Goal: Check status: Check status

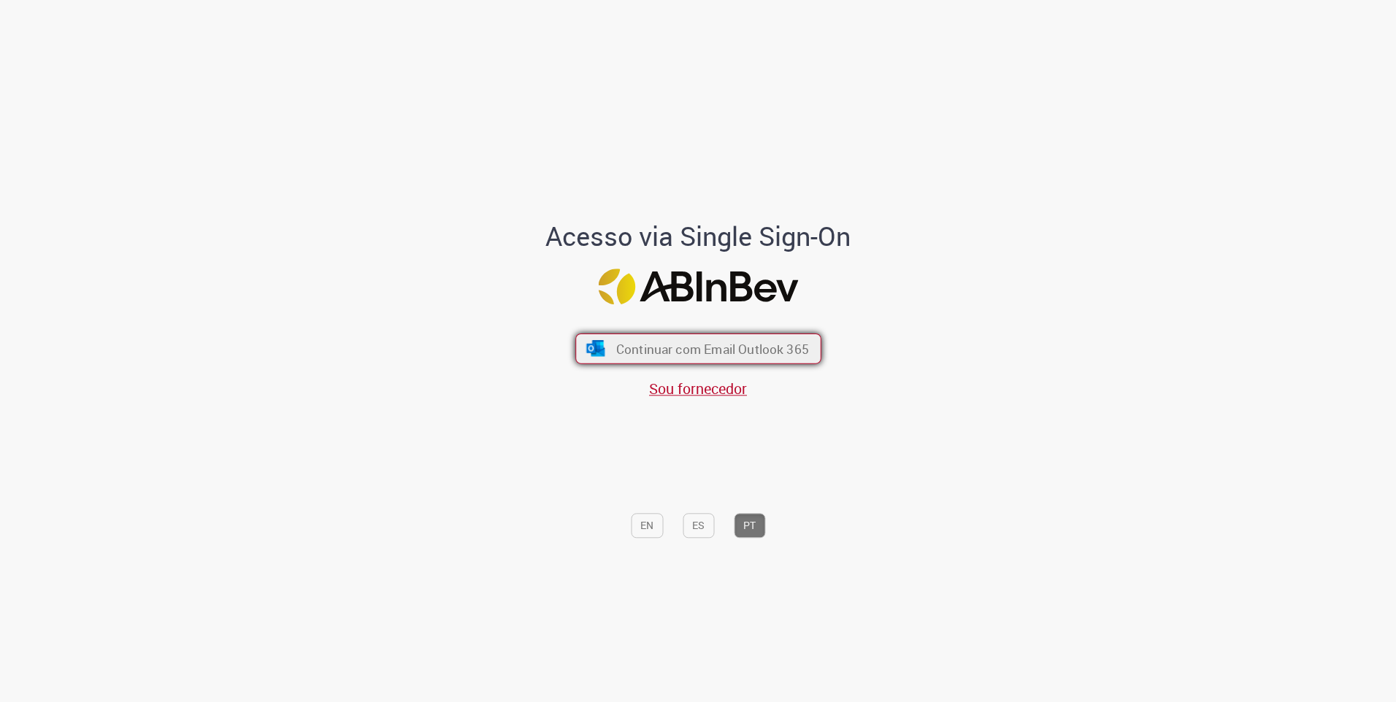
click at [637, 355] on span "Continuar com Email Outlook 365" at bounding box center [711, 348] width 193 height 17
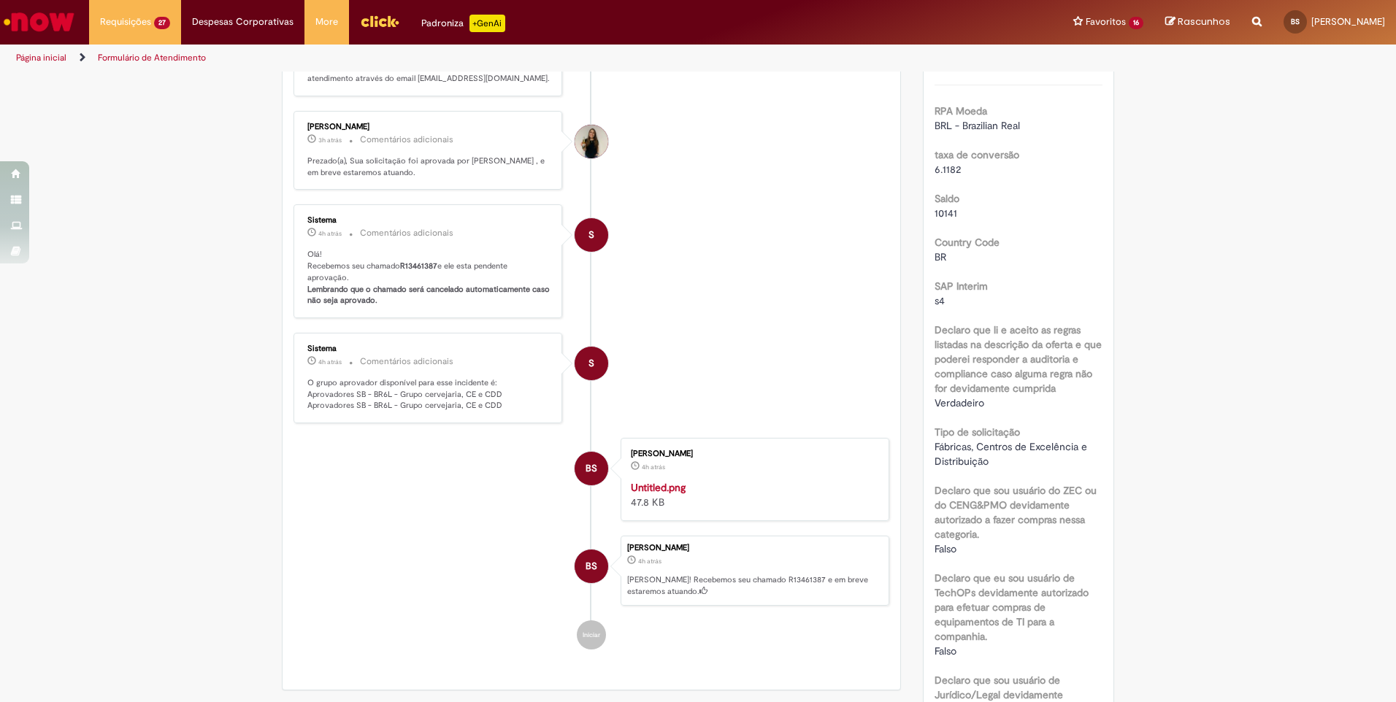
scroll to position [146, 0]
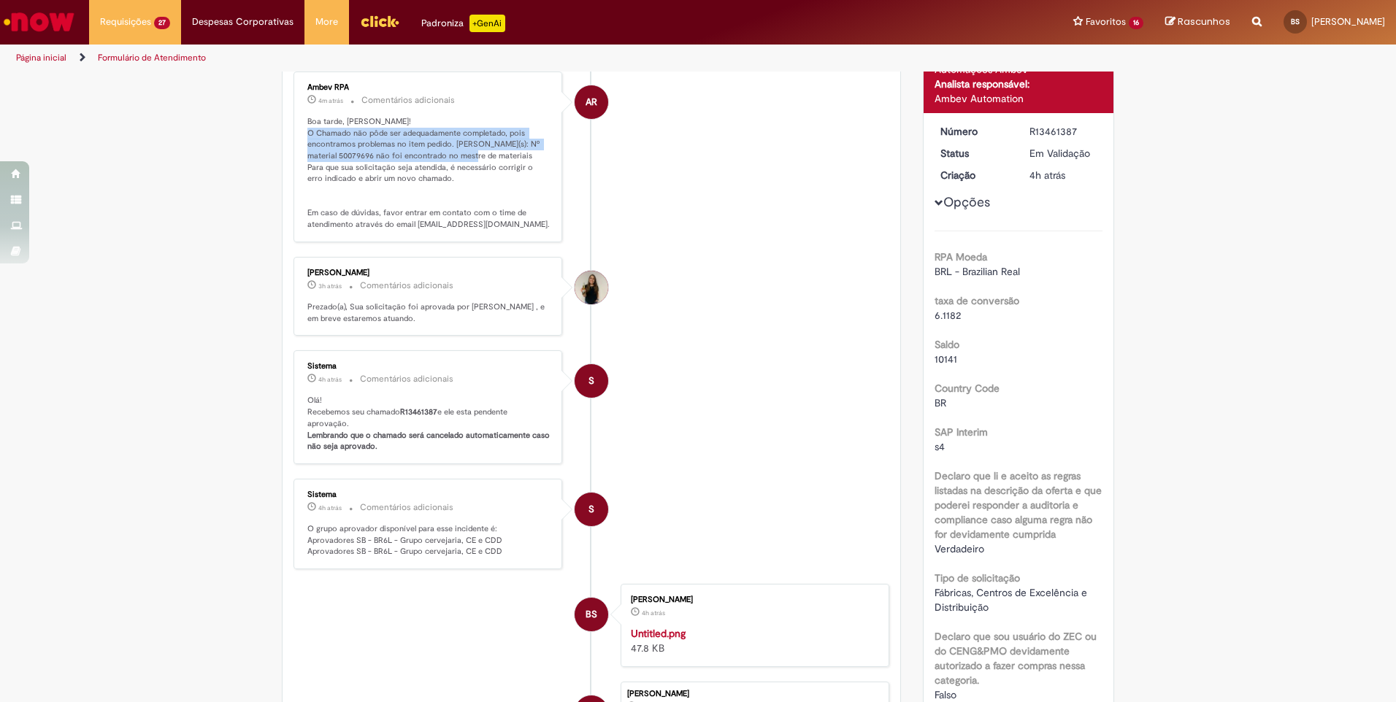
drag, startPoint x: 333, startPoint y: 134, endPoint x: 530, endPoint y: 157, distance: 198.4
click at [530, 157] on p "Boa tarde, Beatriz! O Chamado não pôde ser adequadamente completado, pois encon…" at bounding box center [428, 173] width 243 height 115
drag, startPoint x: 530, startPoint y: 157, endPoint x: 431, endPoint y: 164, distance: 98.8
click at [431, 164] on p "Boa tarde, Beatriz! O Chamado não pôde ser adequadamente completado, pois encon…" at bounding box center [428, 173] width 243 height 115
click at [836, 204] on li "AR Ambev RPA 4m atrás 4 minutos atrás Comentários adicionais Boa tarde, Beatriz…" at bounding box center [591, 157] width 596 height 171
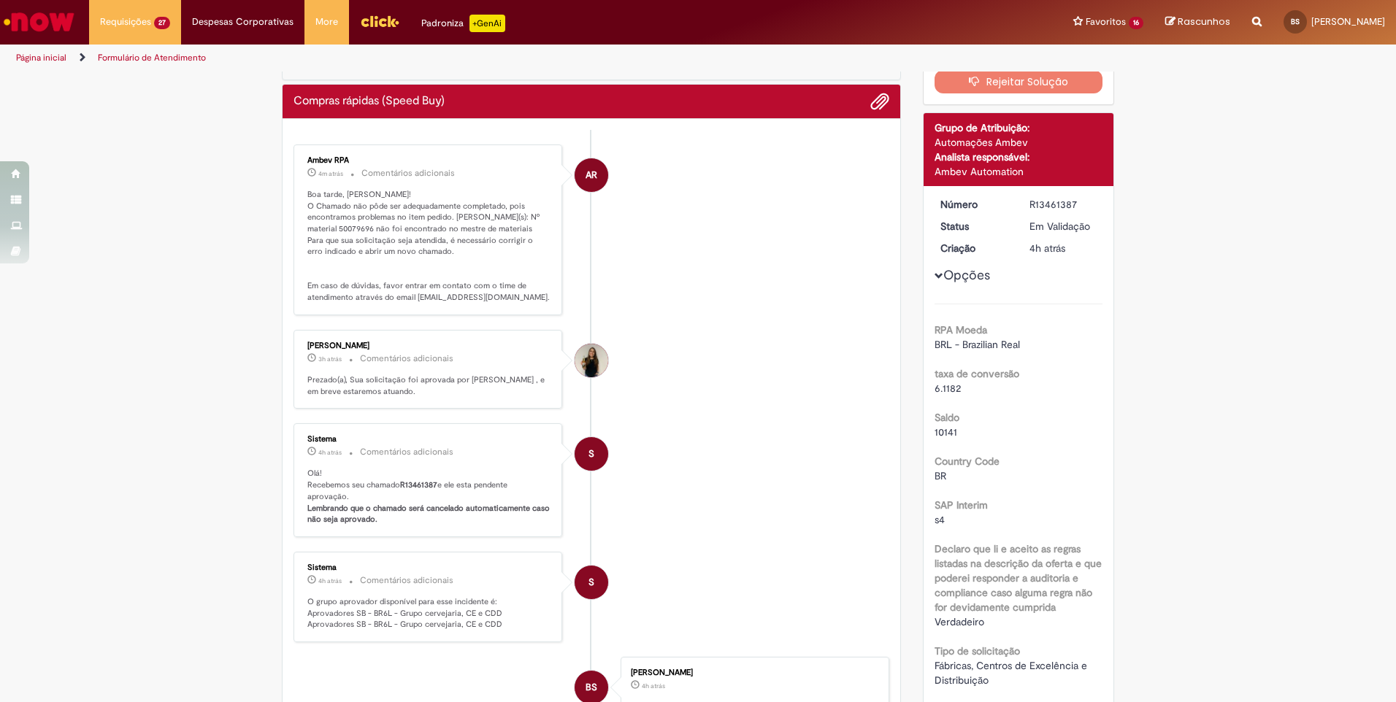
scroll to position [0, 0]
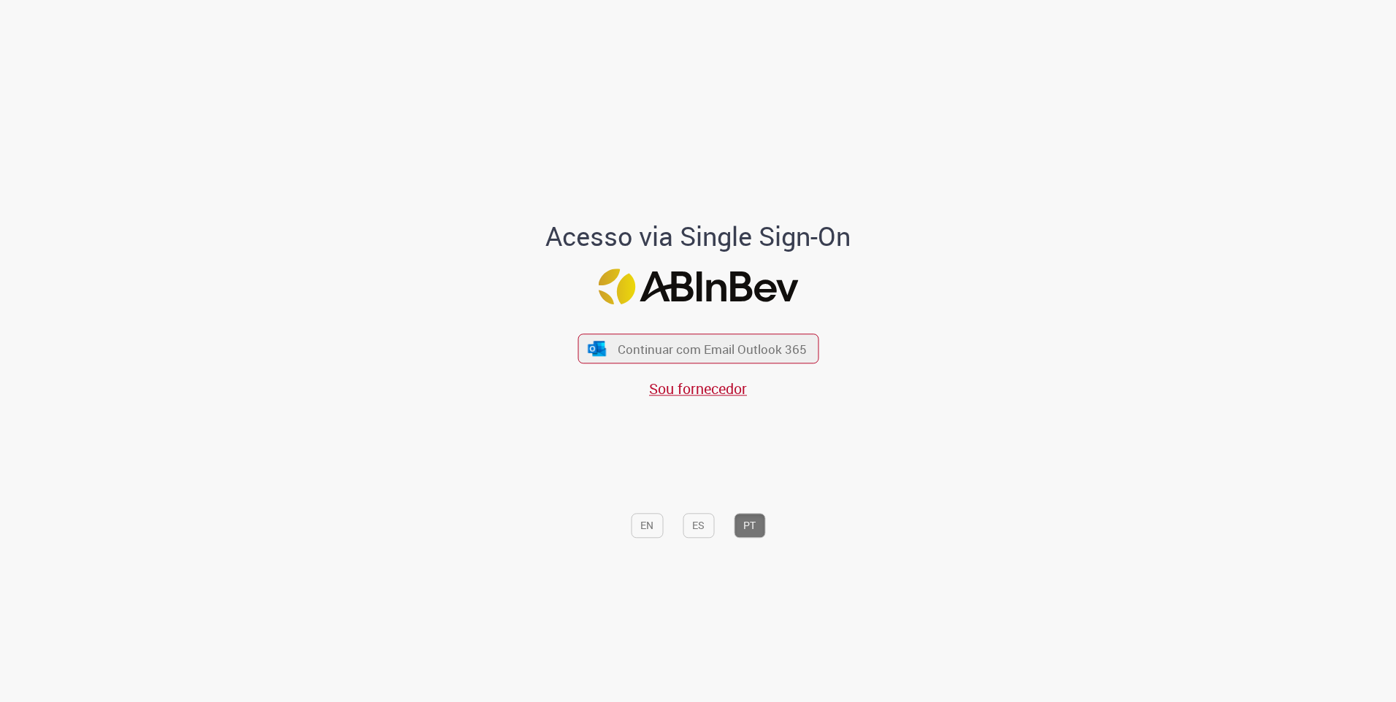
click at [681, 328] on div "Continuar com Email Outlook 365 Sou fornecedor" at bounding box center [697, 358] width 241 height 81
click at [700, 334] on button "Continuar com Email Outlook 365" at bounding box center [698, 349] width 246 height 31
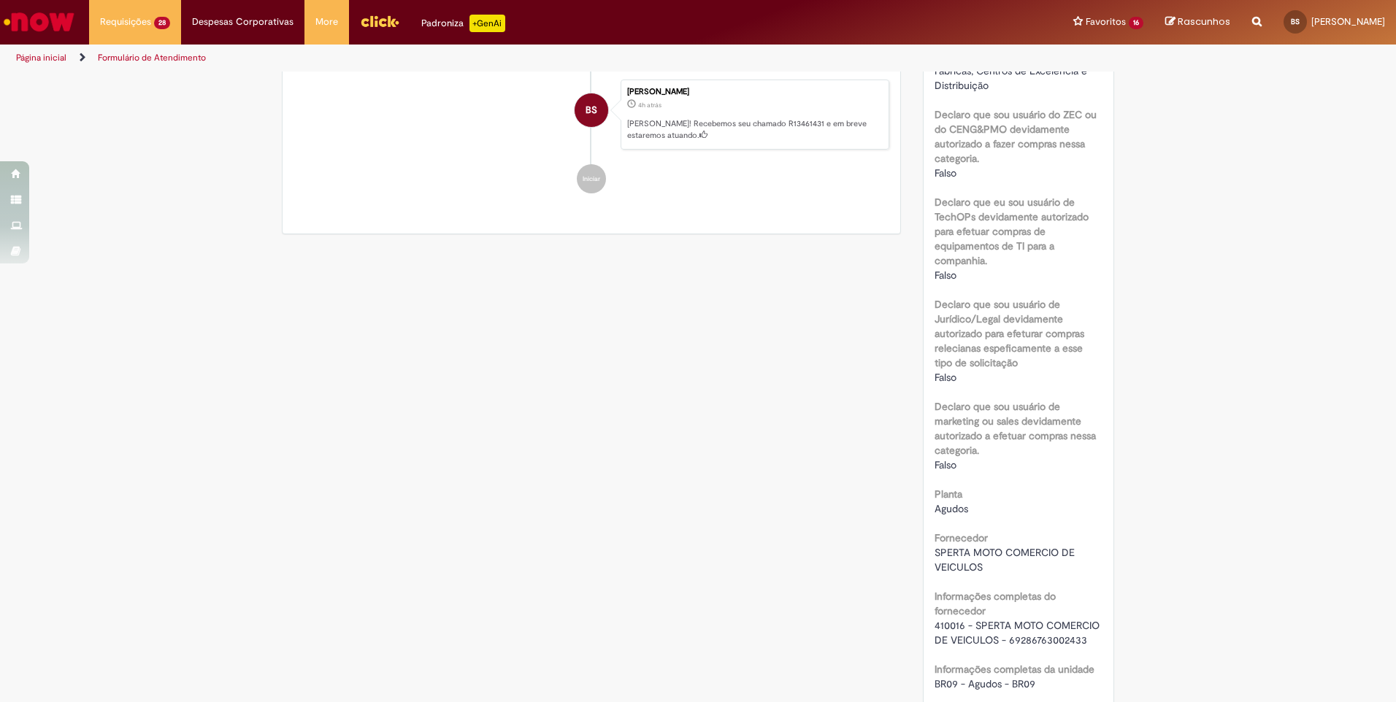
scroll to position [960, 0]
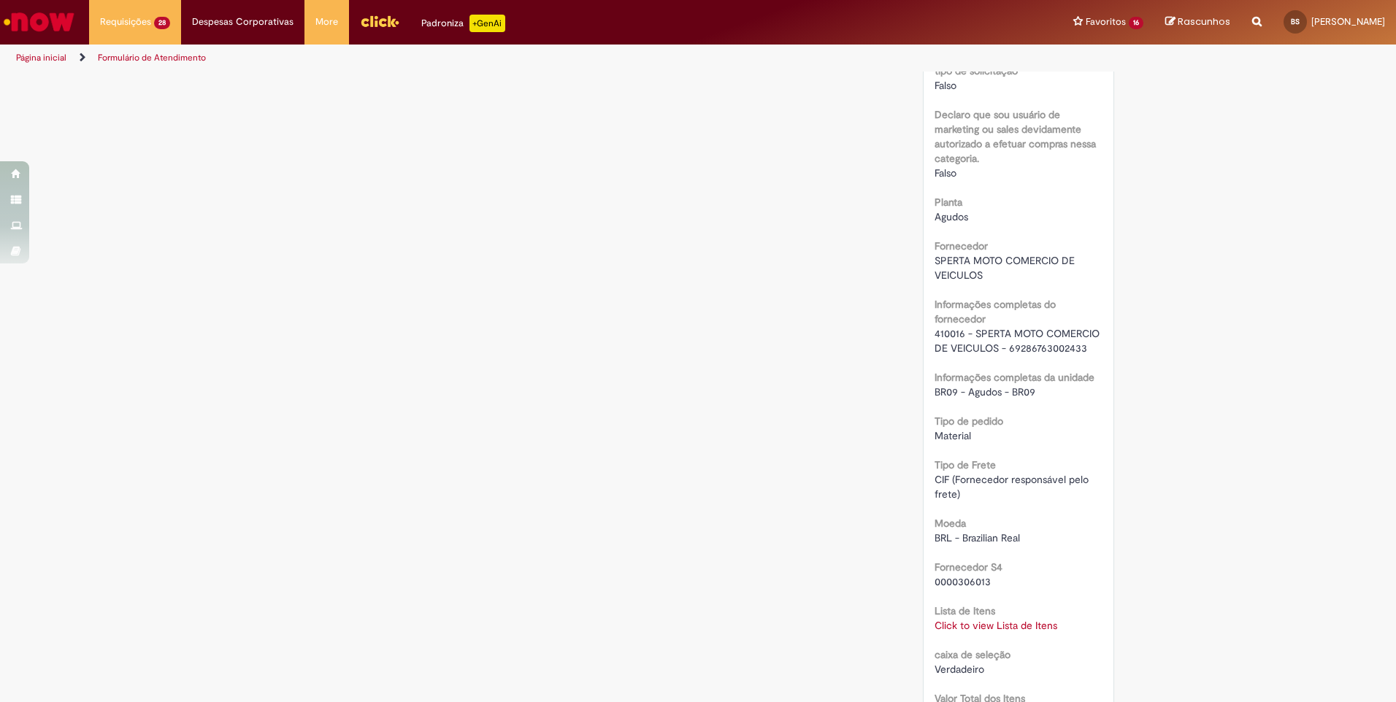
click at [999, 618] on div "Lista de Itens Click to view Lista de Itens Click to view Lista de Itens" at bounding box center [1018, 616] width 169 height 33
drag, startPoint x: 999, startPoint y: 618, endPoint x: 1002, endPoint y: 628, distance: 10.2
click at [1002, 628] on link "Click to view Lista de Itens" at bounding box center [995, 625] width 123 height 13
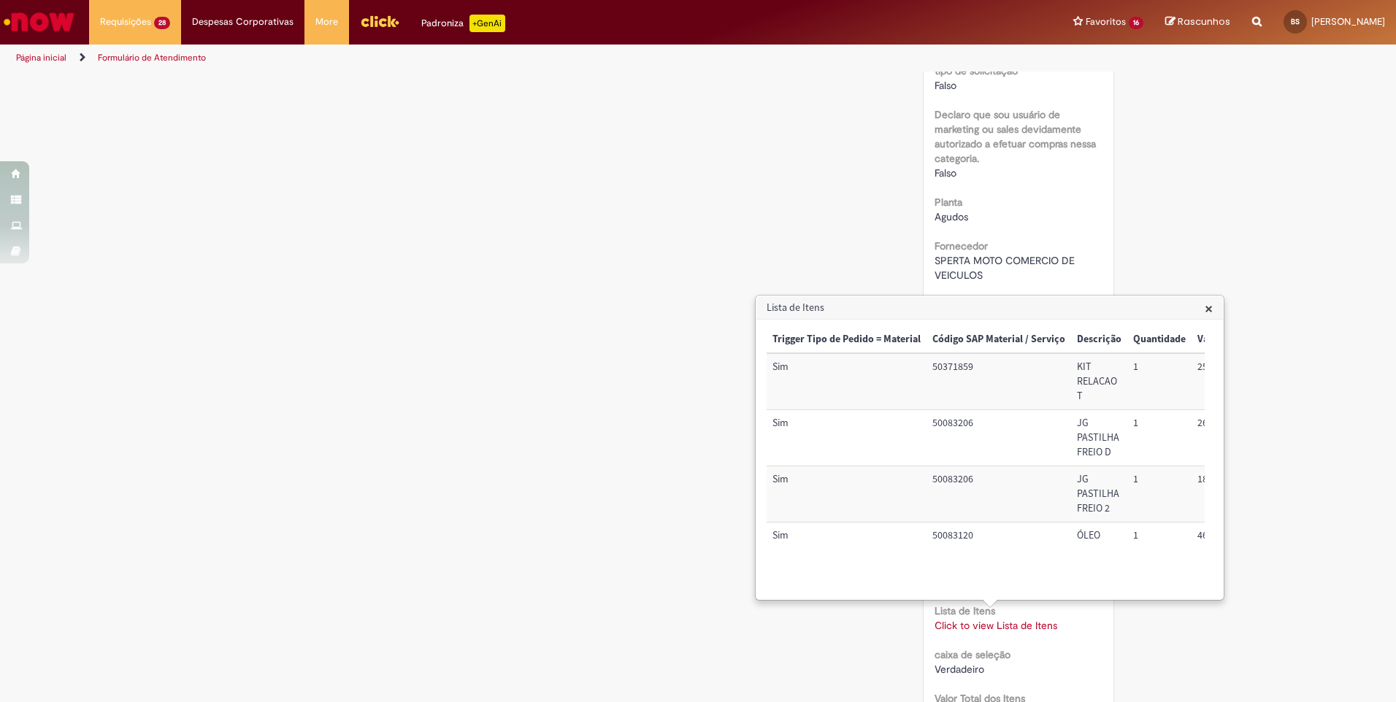
click at [1204, 307] on h3 "Lista de Itens" at bounding box center [989, 307] width 466 height 23
click at [1209, 312] on span "×" at bounding box center [1208, 309] width 8 height 20
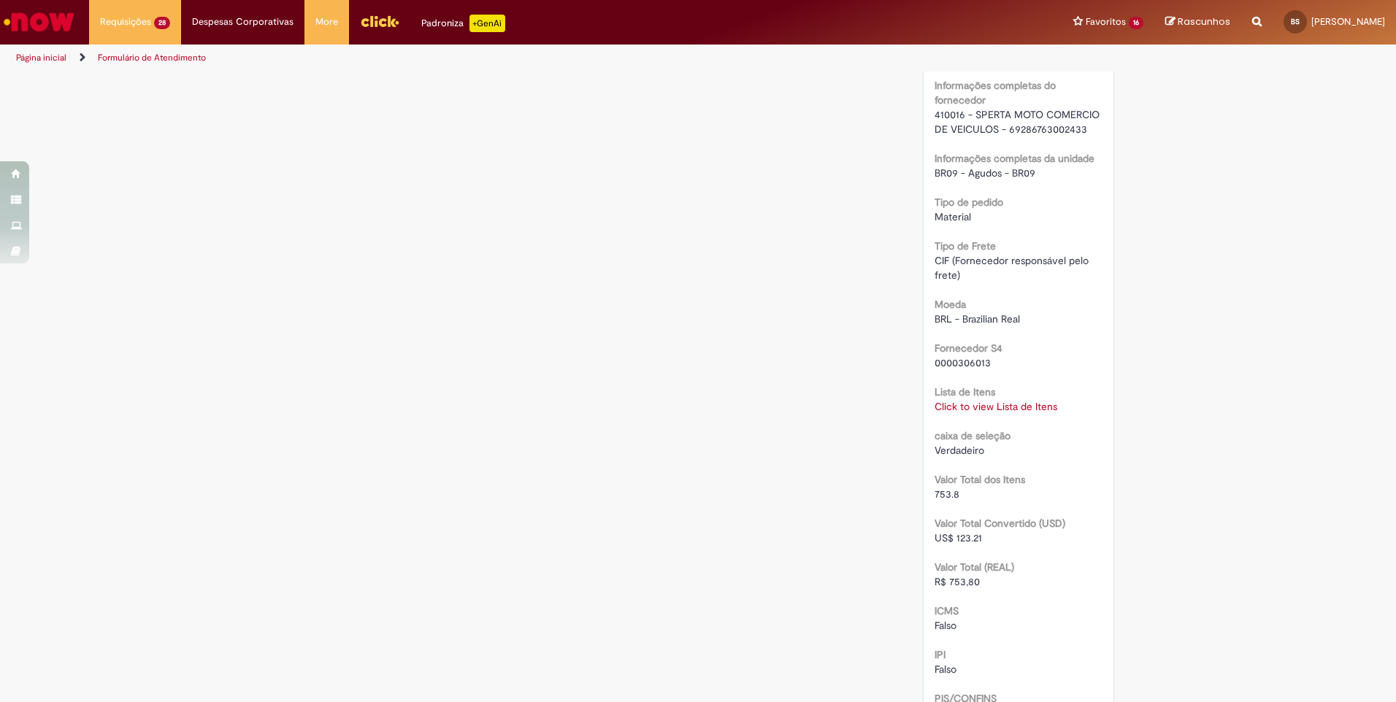
scroll to position [1252, 0]
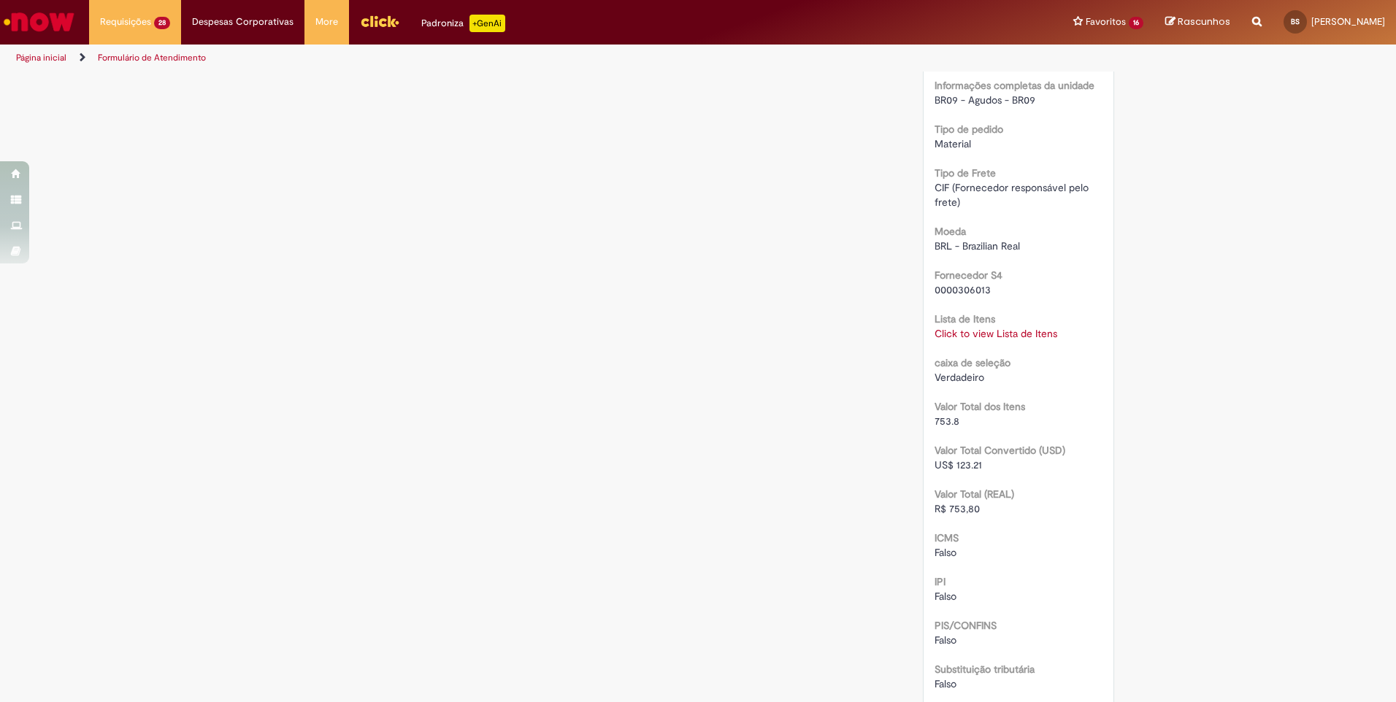
click at [1044, 336] on link "Click to view Lista de Itens" at bounding box center [995, 333] width 123 height 13
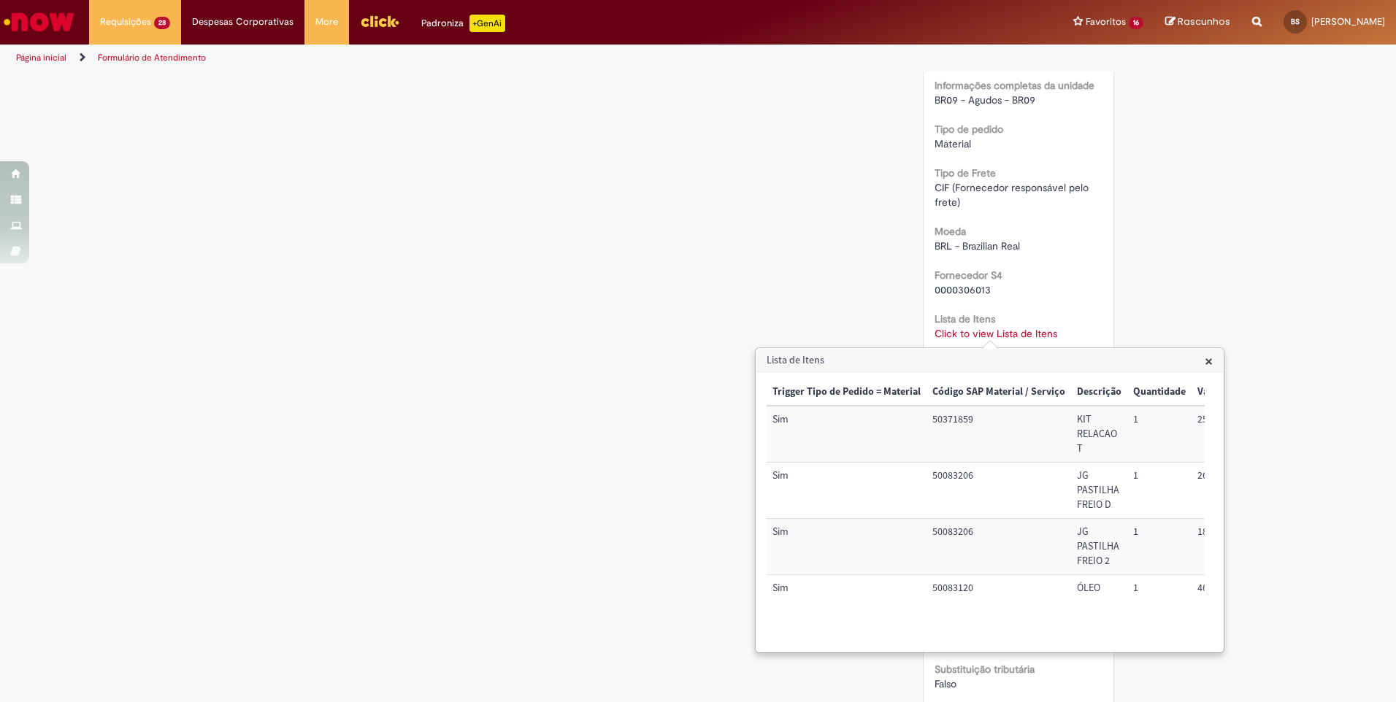
click at [1204, 356] on h3 "Lista de Itens" at bounding box center [989, 360] width 466 height 23
click at [1204, 366] on span "×" at bounding box center [1208, 361] width 8 height 20
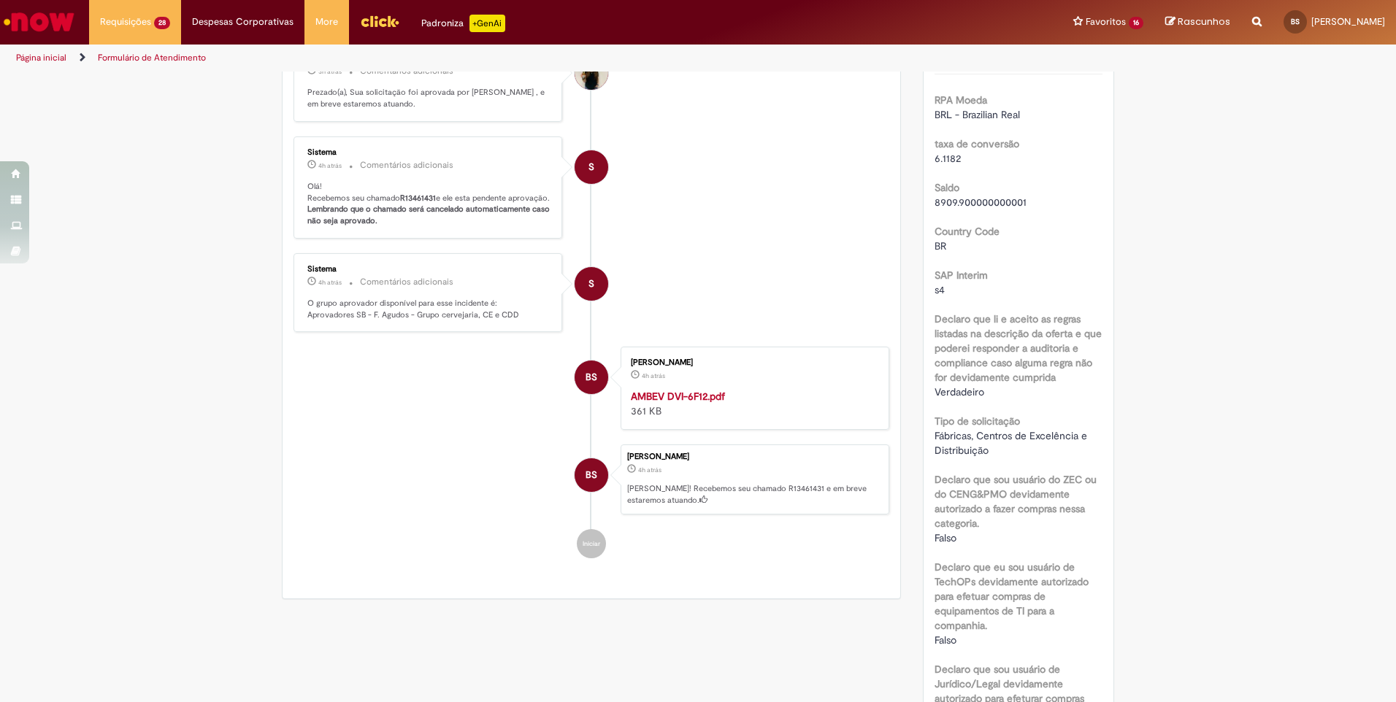
scroll to position [84, 0]
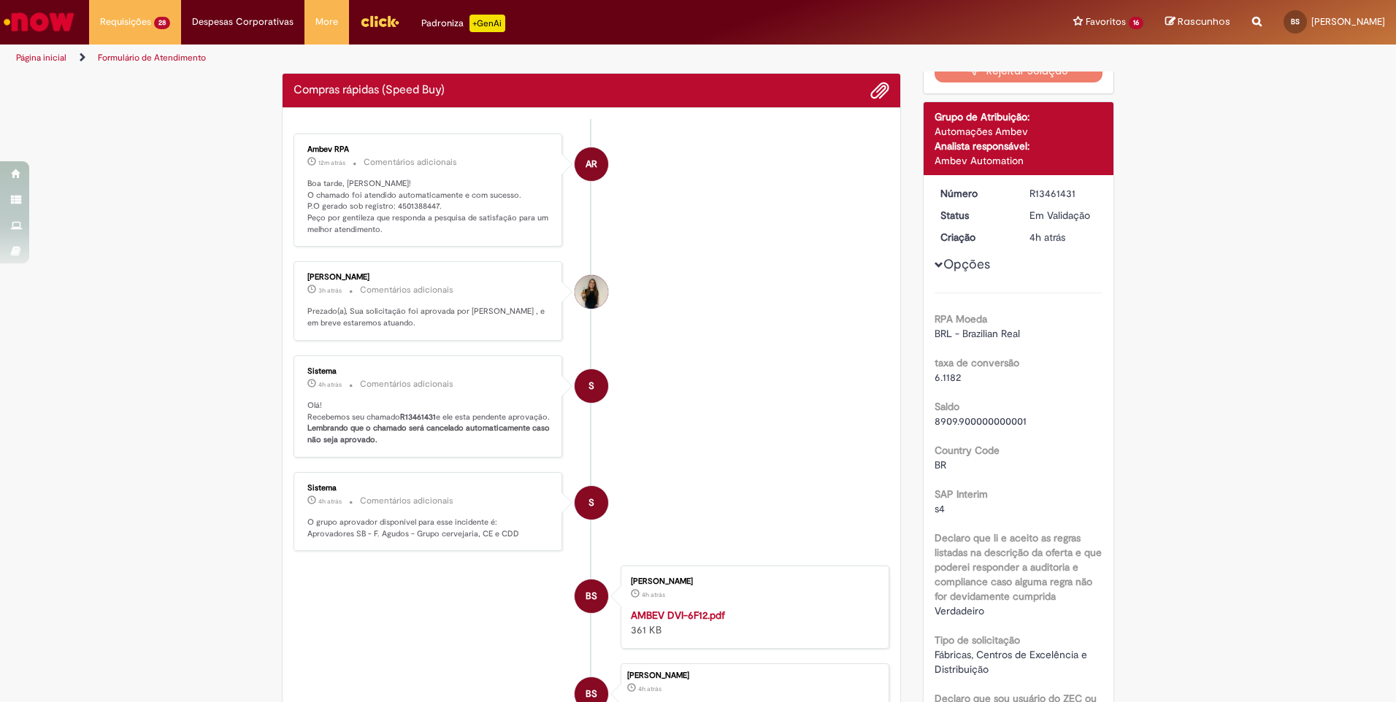
click at [421, 209] on p "Boa tarde, [PERSON_NAME]! O chamado foi atendido automaticamente e com sucesso.…" at bounding box center [428, 207] width 243 height 58
copy p "4501388447"
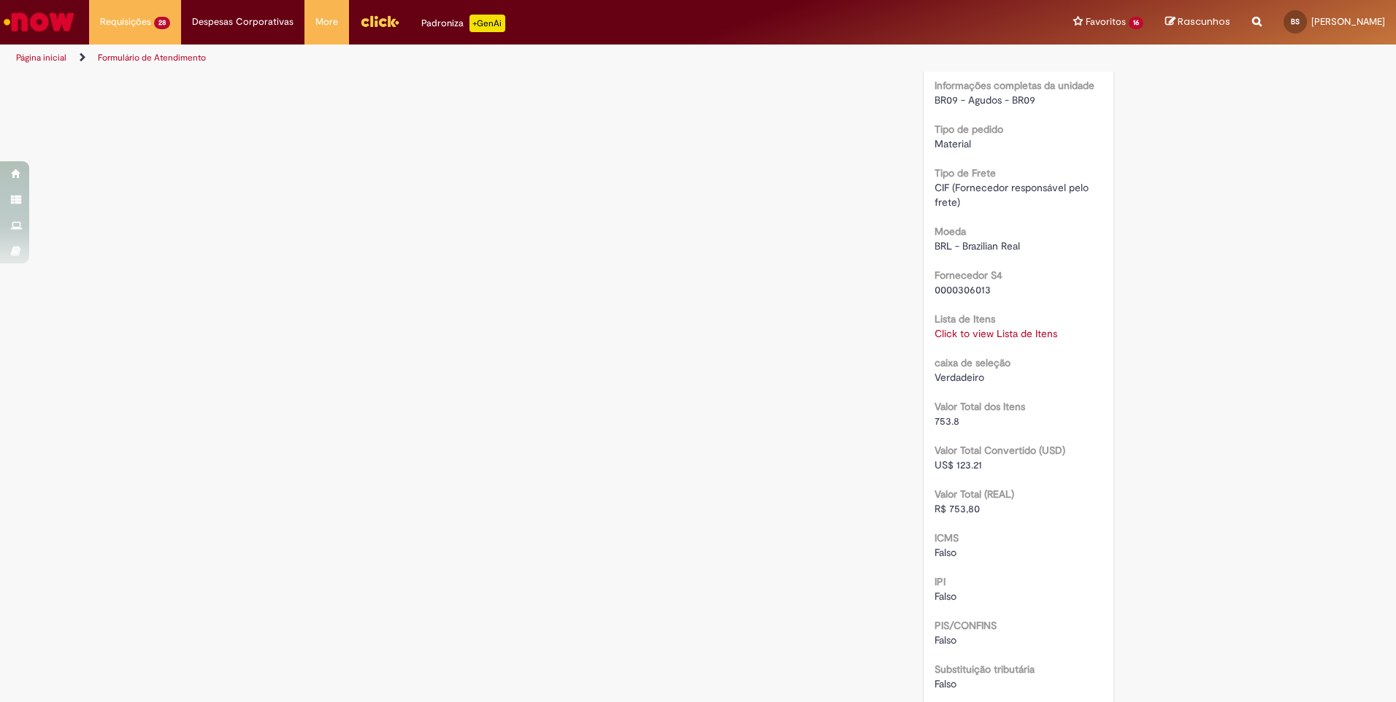
scroll to position [1325, 0]
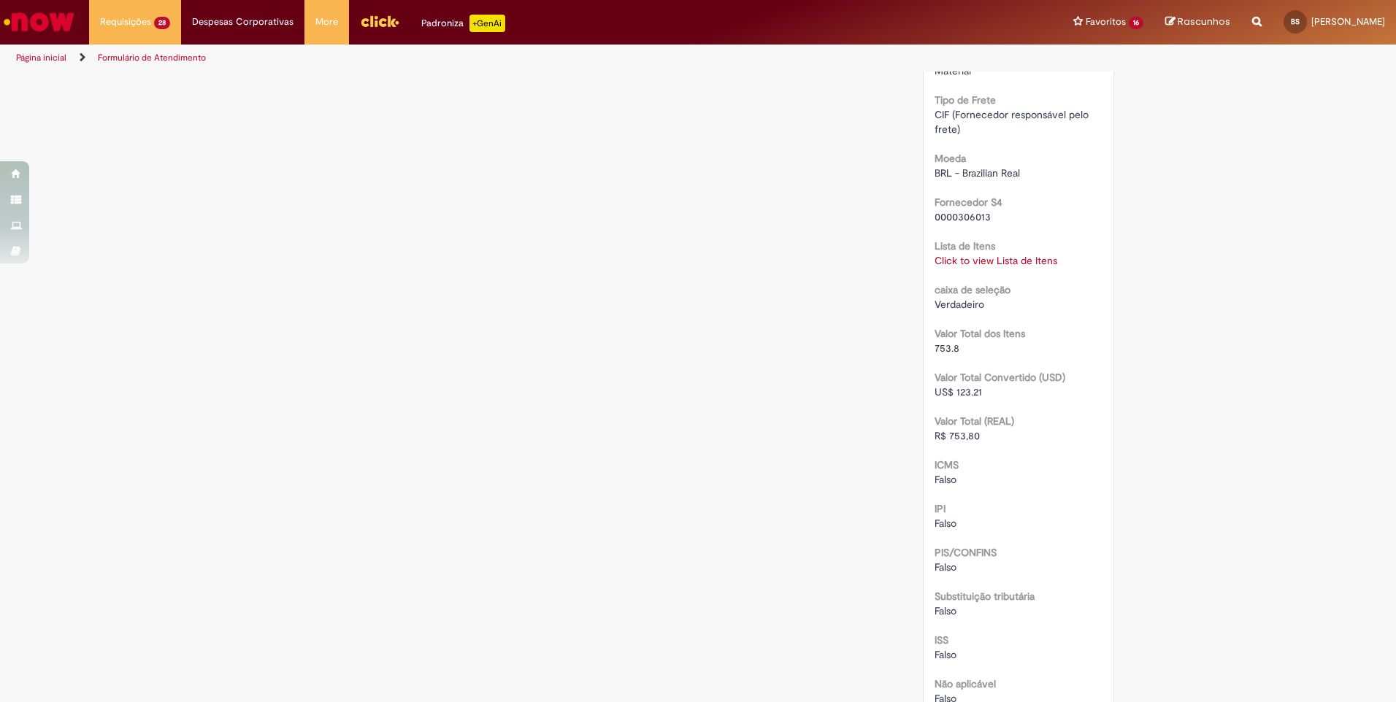
click at [1028, 263] on link "Click to view Lista de Itens" at bounding box center [995, 260] width 123 height 13
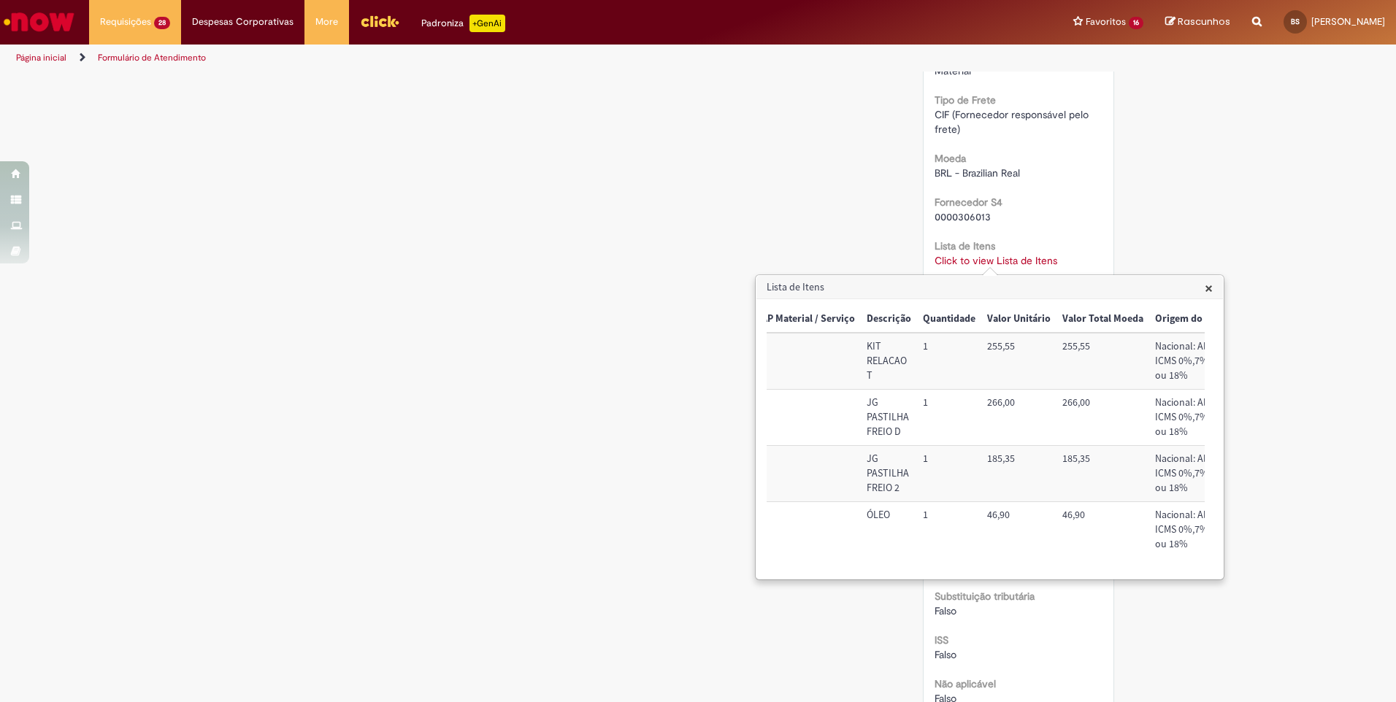
scroll to position [0, 216]
click at [1209, 278] on span "×" at bounding box center [1208, 288] width 8 height 20
